Goal: Task Accomplishment & Management: Use online tool/utility

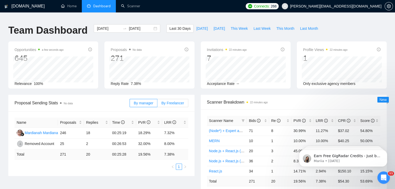
click at [180, 101] on span "By Freelancer" at bounding box center [172, 103] width 23 height 4
click at [157, 105] on input "By Freelancer" at bounding box center [157, 105] width 0 height 0
click at [236, 26] on span "This Week" at bounding box center [238, 29] width 17 height 6
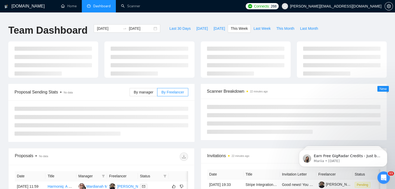
type input "2025-09-01"
type input "2025-09-07"
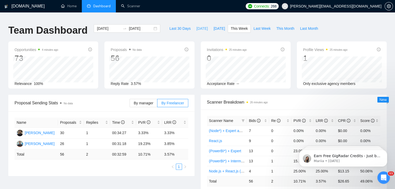
click at [198, 26] on span "Today" at bounding box center [201, 29] width 11 height 6
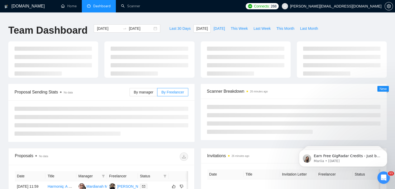
type input "2025-09-03"
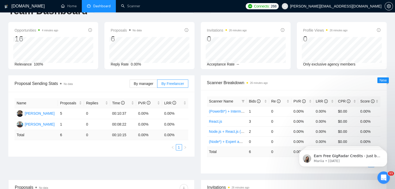
scroll to position [20, 0]
